Goal: Task Accomplishment & Management: Complete application form

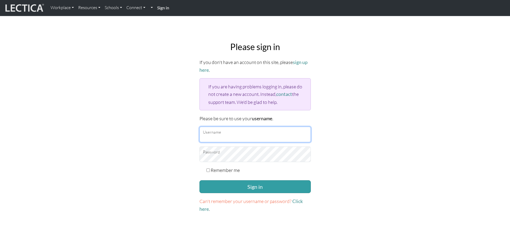
click at [213, 133] on input "Username" at bounding box center [254, 135] width 111 height 16
type input "[PERSON_NAME][EMAIL_ADDRESS][PERSON_NAME][DOMAIN_NAME]"
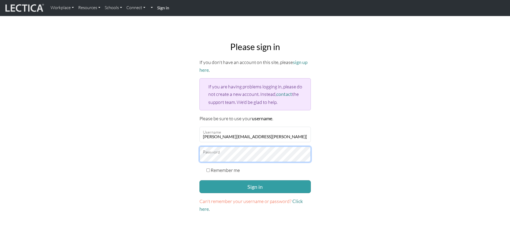
click at [199, 180] on button "Sign in" at bounding box center [254, 186] width 111 height 13
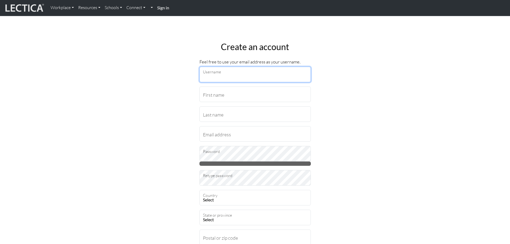
click at [213, 78] on input "Username" at bounding box center [254, 75] width 111 height 16
type input "[PERSON_NAME][EMAIL_ADDRESS][PERSON_NAME][DOMAIN_NAME]"
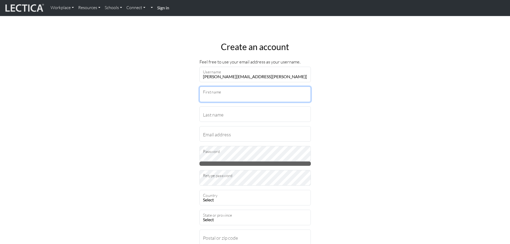
click at [233, 93] on input "First name" at bounding box center [254, 94] width 111 height 16
type input "Tate"
click at [221, 114] on input "Last name" at bounding box center [254, 114] width 111 height 16
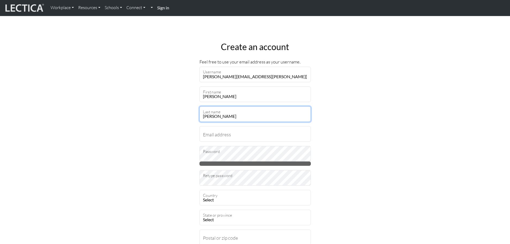
type input "McHatton"
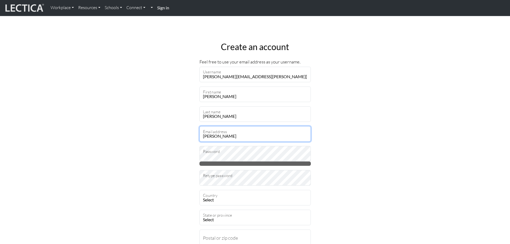
type input "tate.mchatton@penske.com"
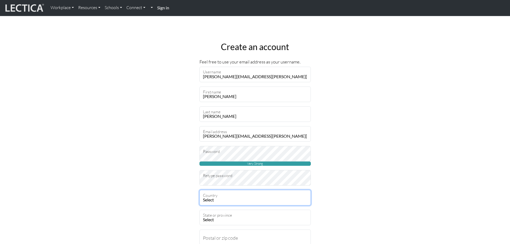
click at [229, 194] on select "Select Afghanistan A…land Islands Albania Algeria American Samoa Andorra Angola…" at bounding box center [254, 198] width 111 height 16
select select "237"
click at [199, 190] on select "Select Afghanistan A…land Islands Albania Algeria American Samoa Andorra Angola…" at bounding box center [254, 198] width 111 height 16
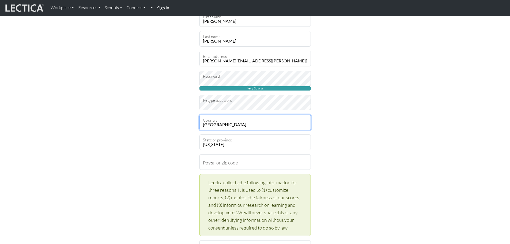
scroll to position [80, 0]
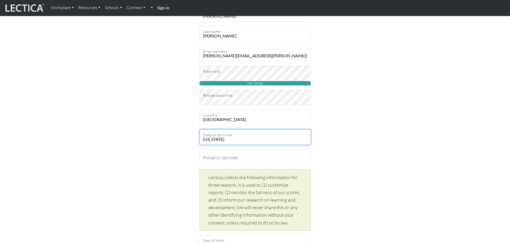
click at [231, 141] on select "Alabama Alaska American Samoa Arizona Arkansas Armed Forces Americas Armed Forc…" at bounding box center [254, 137] width 111 height 16
select select "11612"
click at [199, 129] on select "Alabama Alaska American Samoa Arizona Arkansas Armed Forces Americas Armed Forc…" at bounding box center [254, 137] width 111 height 16
click at [232, 160] on input "Postal or zip code" at bounding box center [254, 157] width 111 height 16
type input "55119"
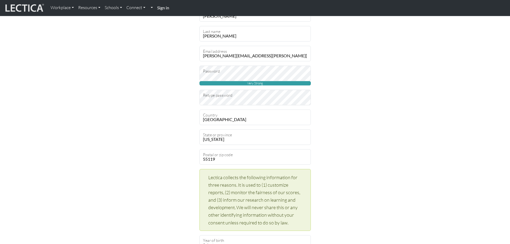
click at [334, 145] on div "Create an account Feel free to use your email address as your username. tate.mc…" at bounding box center [254, 197] width 353 height 481
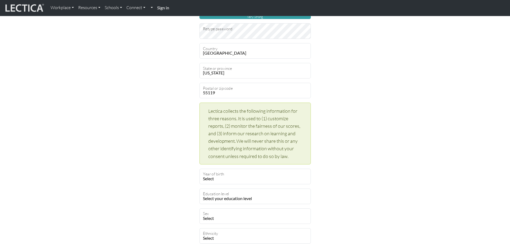
scroll to position [187, 0]
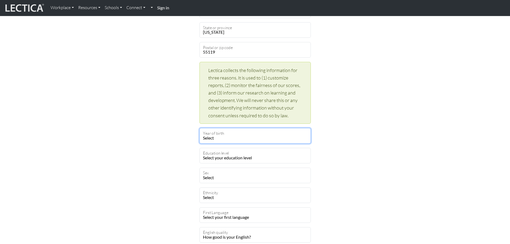
click at [218, 135] on select "Select 2019 2018 2017 2016 2015 2014 2013 2012 2011 2010 2009 2008 2007 2006 20…" at bounding box center [254, 136] width 111 height 16
select select "1998"
click at [199, 128] on select "Select 2019 2018 2017 2016 2015 2014 2013 2012 2011 2010 2009 2008 2007 2006 20…" at bounding box center [254, 136] width 111 height 16
click at [240, 158] on select "Select your education level toddler pre-pre-pre-k pre-pre-k pre-k Kindergarten …" at bounding box center [254, 156] width 111 height 16
select select "23"
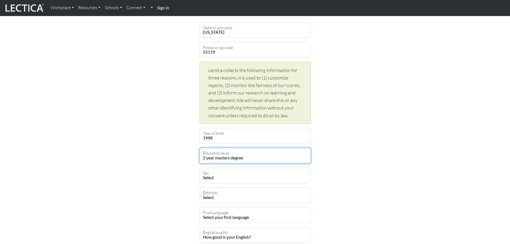
click at [199, 148] on select "Select your education level toddler pre-pre-pre-k pre-pre-k pre-k Kindergarten …" at bounding box center [254, 156] width 111 height 16
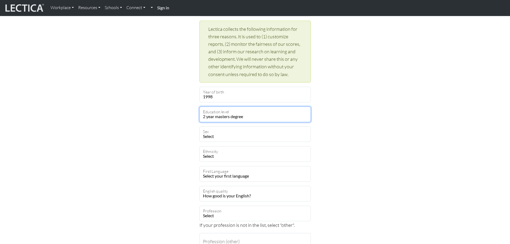
scroll to position [241, 0]
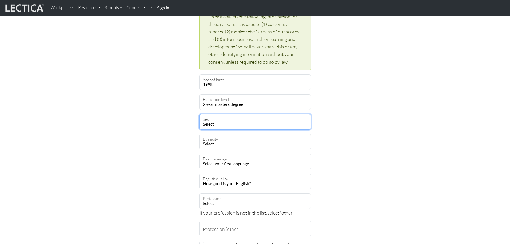
click at [215, 123] on select "Select Male Female Binary Non-binary Opt out" at bounding box center [254, 122] width 111 height 16
select select "female"
click at [199, 114] on select "Select Male Female Binary Non-binary Opt out" at bounding box center [254, 122] width 111 height 16
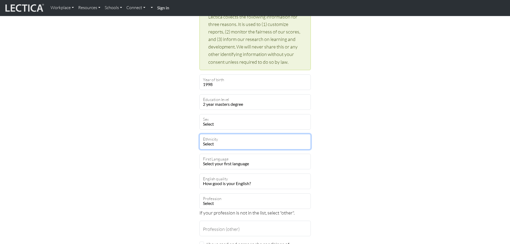
click at [224, 144] on select "Select African Asian Black Carribean Caucasian Central American Eurasian Indian…" at bounding box center [254, 142] width 111 height 16
select select "101"
click at [199, 134] on select "Select African Asian Black Carribean Caucasian Central American Eurasian Indian…" at bounding box center [254, 142] width 111 height 16
click at [233, 164] on select "Select your first language Abkhazian Achinese Acoli Adangme Adyghe Afar Afrihil…" at bounding box center [254, 162] width 111 height 16
select select "1927"
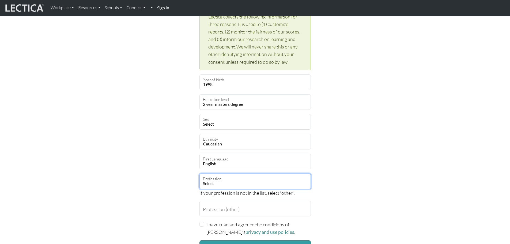
click at [224, 185] on select "Select academic accounting/finance administration arts: performing arts: visual…" at bounding box center [254, 181] width 111 height 16
select select "62"
click at [199, 173] on select "Select academic accounting/finance administration arts: performing arts: visual…" at bounding box center [254, 181] width 111 height 16
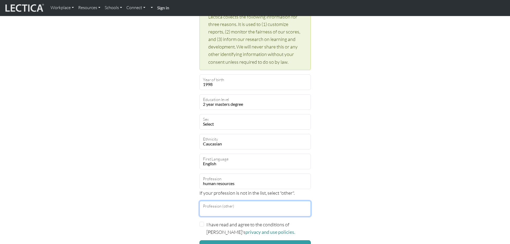
click at [247, 207] on input "Profession (other)" at bounding box center [254, 209] width 111 height 16
type input "leadership development"
click at [389, 172] on div "Create an account Feel free to use your email address as your username. tate.mc…" at bounding box center [254, 27] width 353 height 461
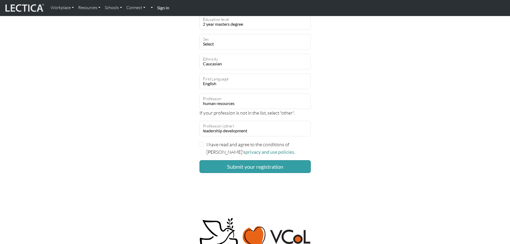
scroll to position [348, 0]
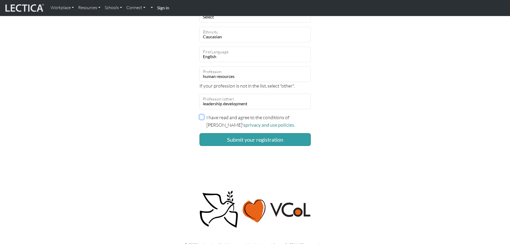
click at [202, 118] on input "I have read and agree to the conditions of Lectica's privacy and use policies." at bounding box center [201, 117] width 5 height 5
checkbox input "true"
click at [244, 139] on button "Submit your registration" at bounding box center [254, 139] width 111 height 13
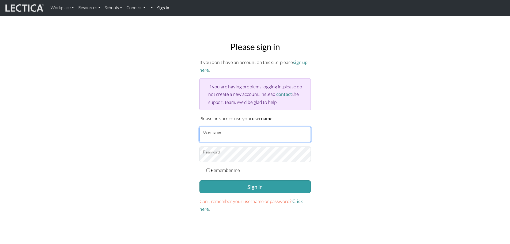
click at [221, 136] on input "Username" at bounding box center [254, 135] width 111 height 16
type input "[PERSON_NAME][EMAIL_ADDRESS][PERSON_NAME][DOMAIN_NAME]"
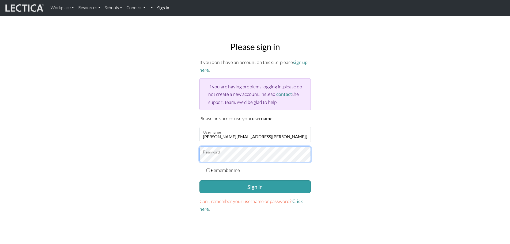
click at [199, 180] on button "Sign in" at bounding box center [254, 186] width 111 height 13
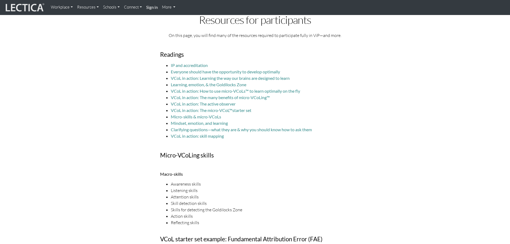
scroll to position [27, 0]
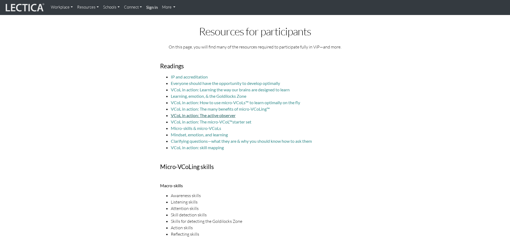
click at [202, 116] on link "VCoL in action: The active observer" at bounding box center [203, 115] width 65 height 5
